Goal: Information Seeking & Learning: Learn about a topic

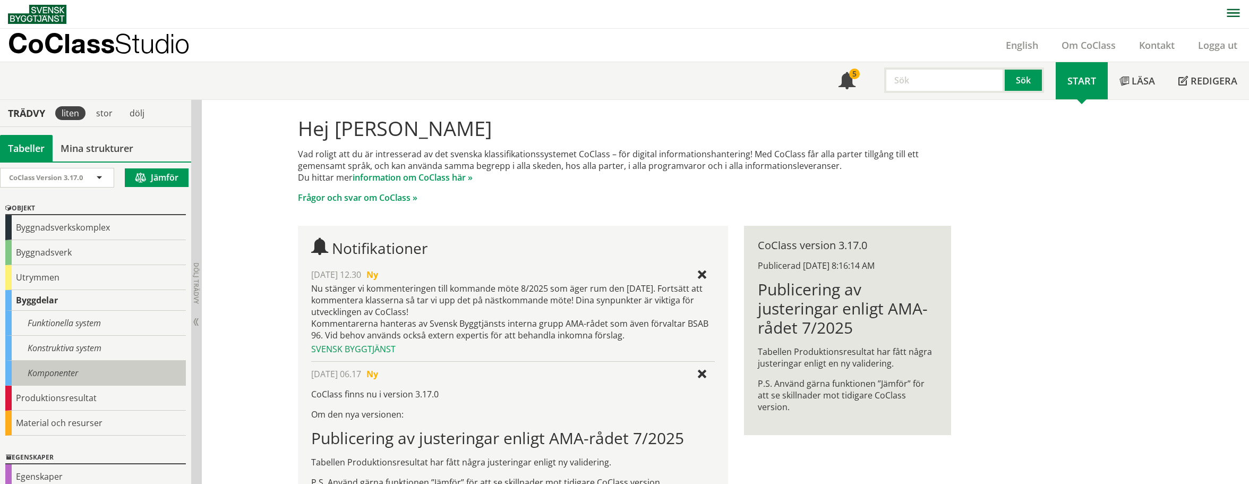
click at [62, 374] on div "Komponenter" at bounding box center [95, 372] width 181 height 25
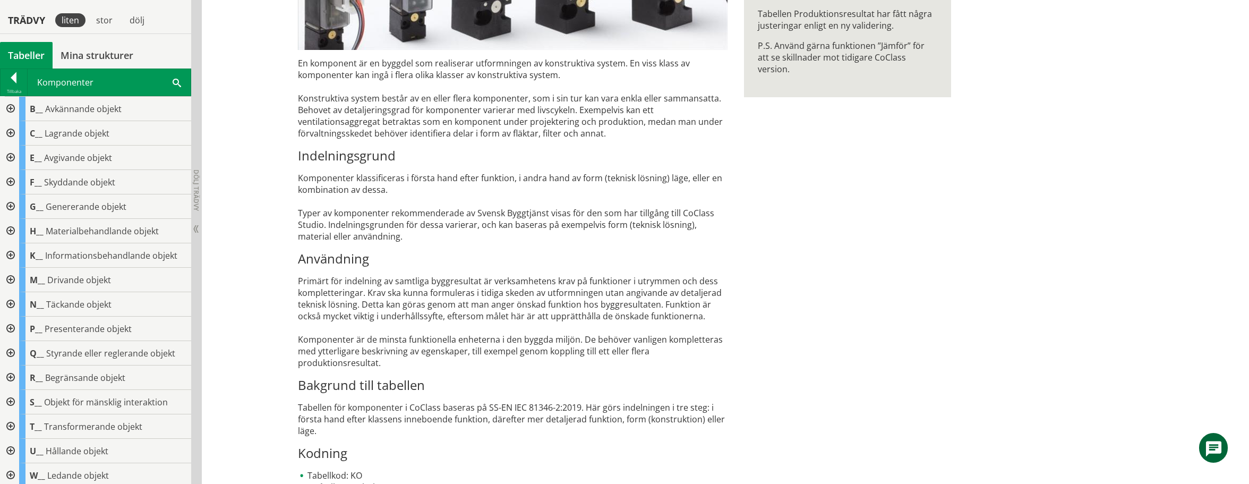
scroll to position [319, 0]
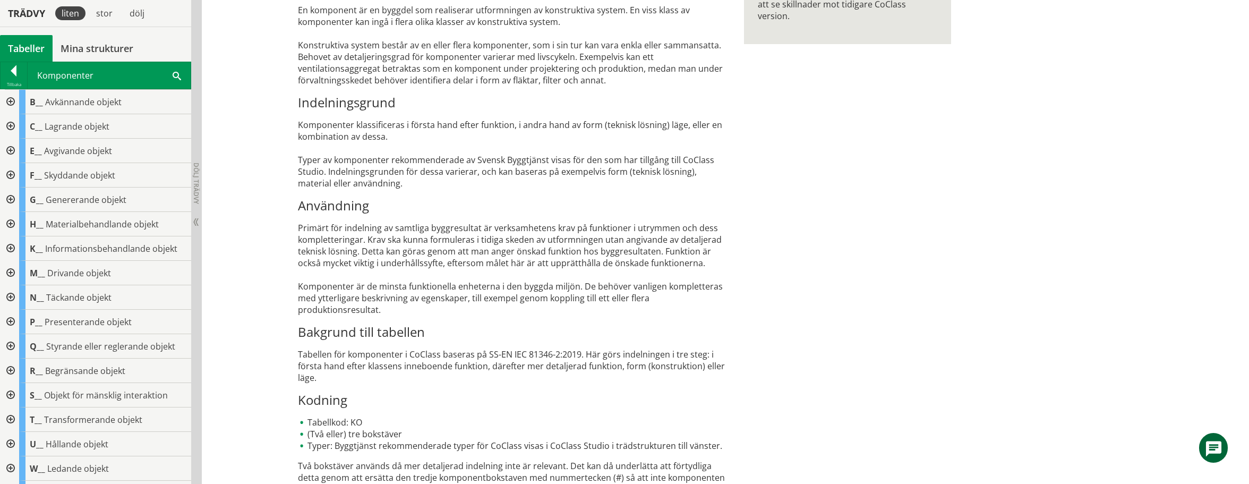
click at [11, 222] on div at bounding box center [9, 224] width 19 height 24
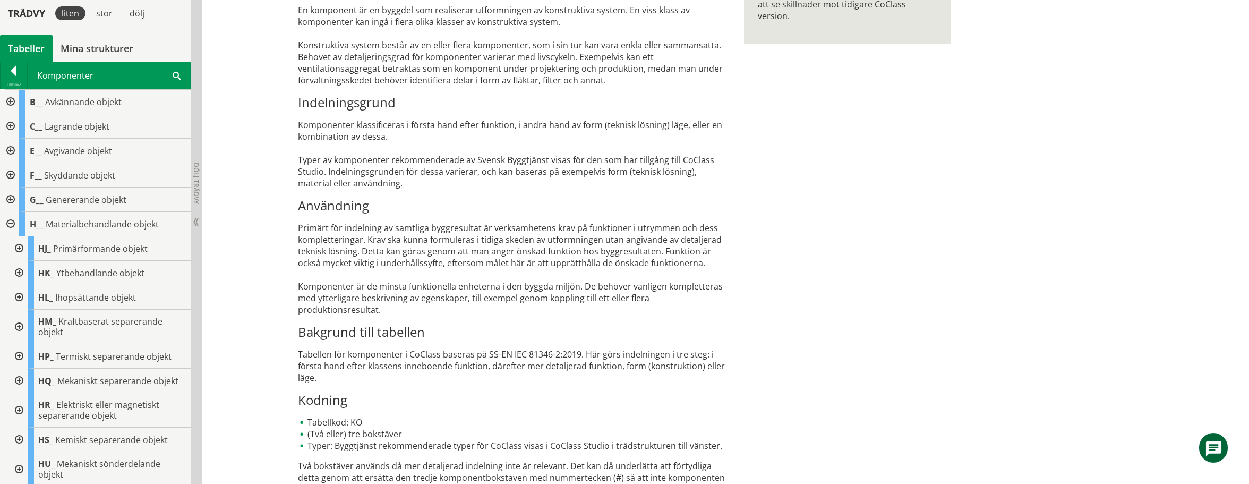
click at [17, 270] on div at bounding box center [17, 273] width 19 height 24
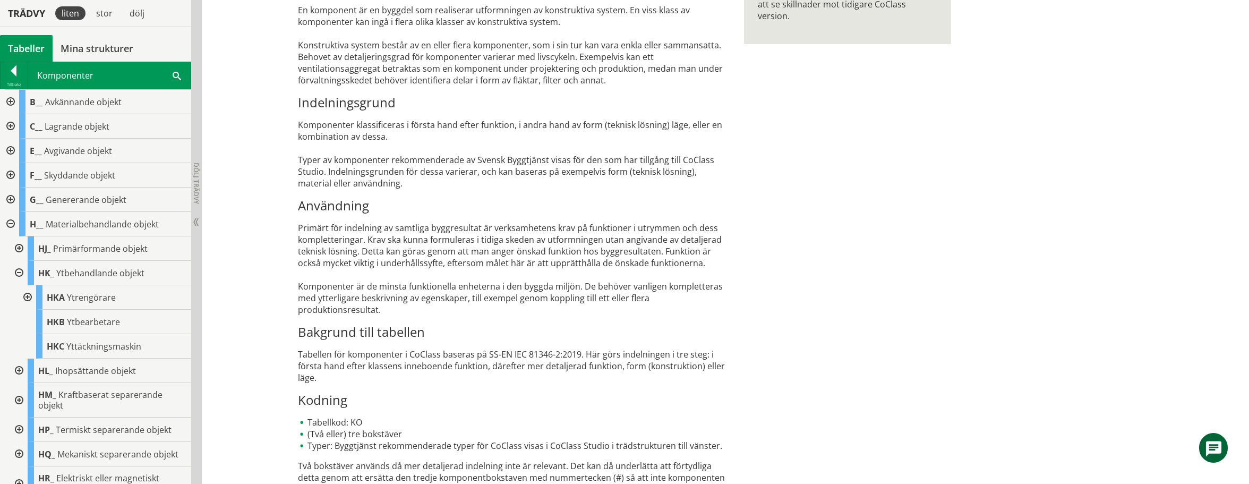
click at [27, 296] on div at bounding box center [26, 297] width 19 height 24
